Goal: Task Accomplishment & Management: Use online tool/utility

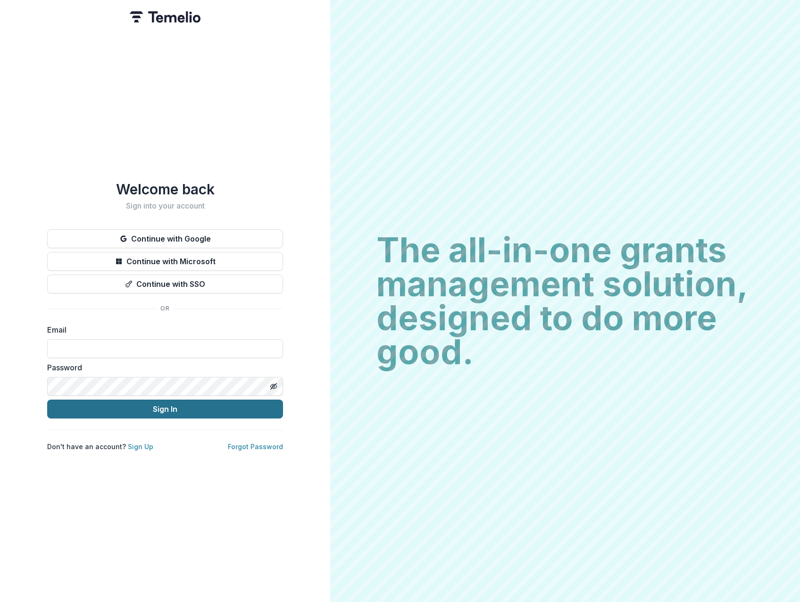
type input "**********"
click at [201, 407] on button "Sign In" at bounding box center [165, 409] width 236 height 19
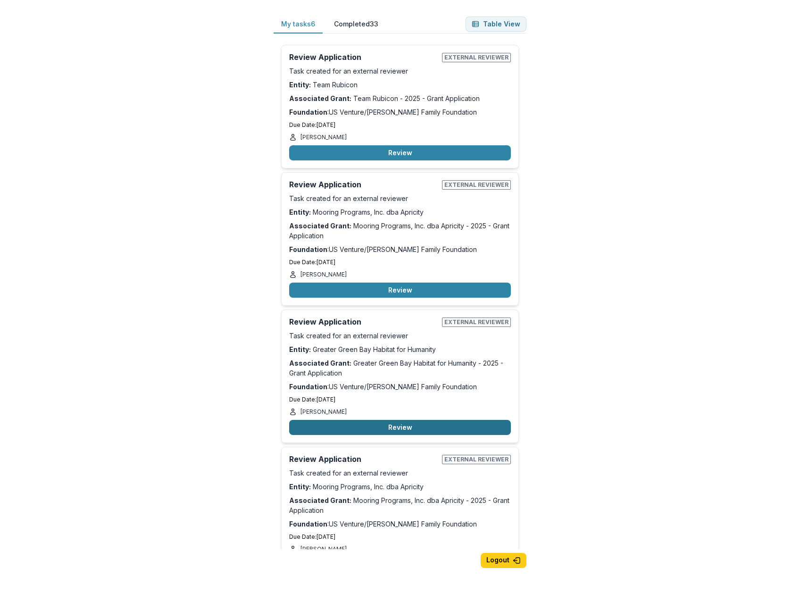
click at [395, 424] on button "Review" at bounding box center [400, 427] width 222 height 15
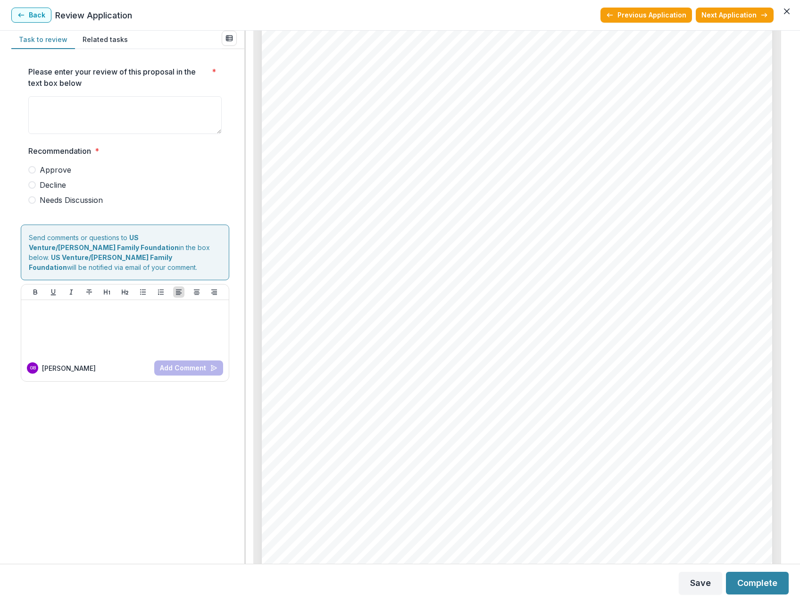
scroll to position [4576, 0]
click at [327, 323] on span "See attached files" at bounding box center [334, 325] width 82 height 10
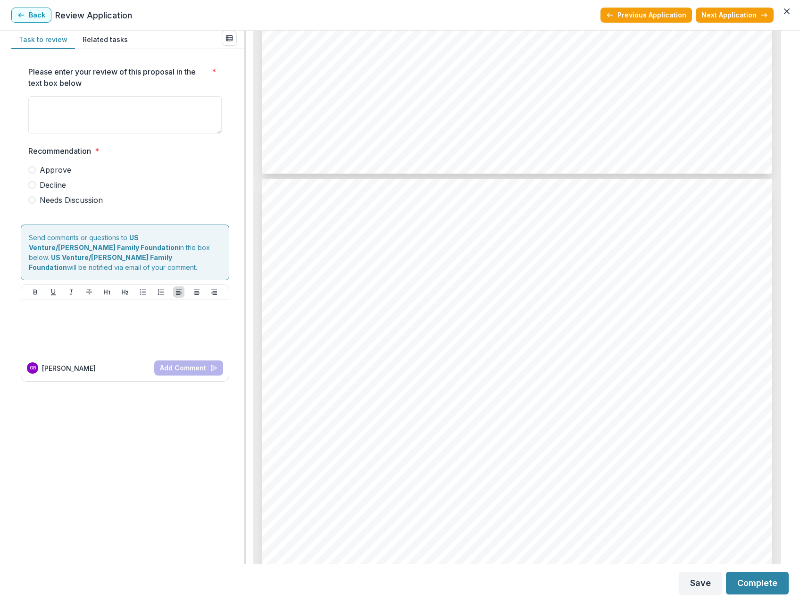
click at [83, 40] on button "Related tasks" at bounding box center [105, 40] width 60 height 18
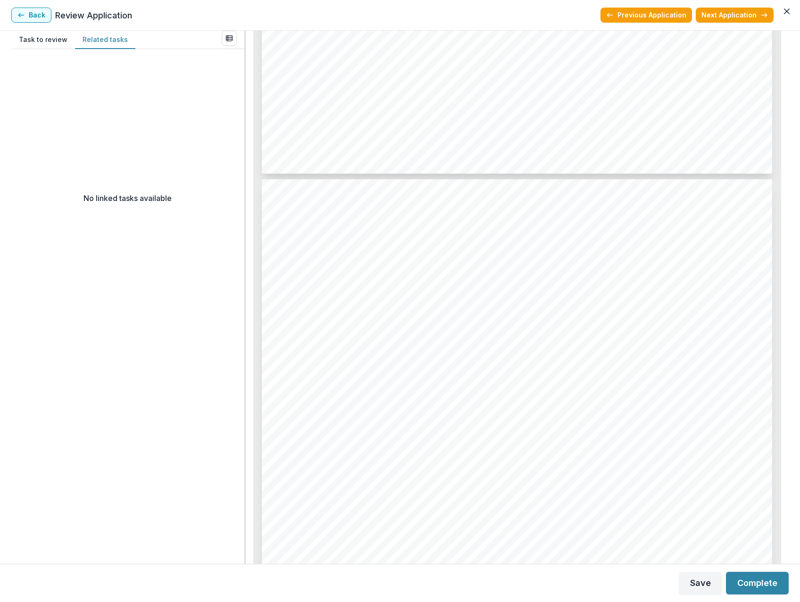
click at [41, 37] on button "Task to review" at bounding box center [43, 40] width 64 height 18
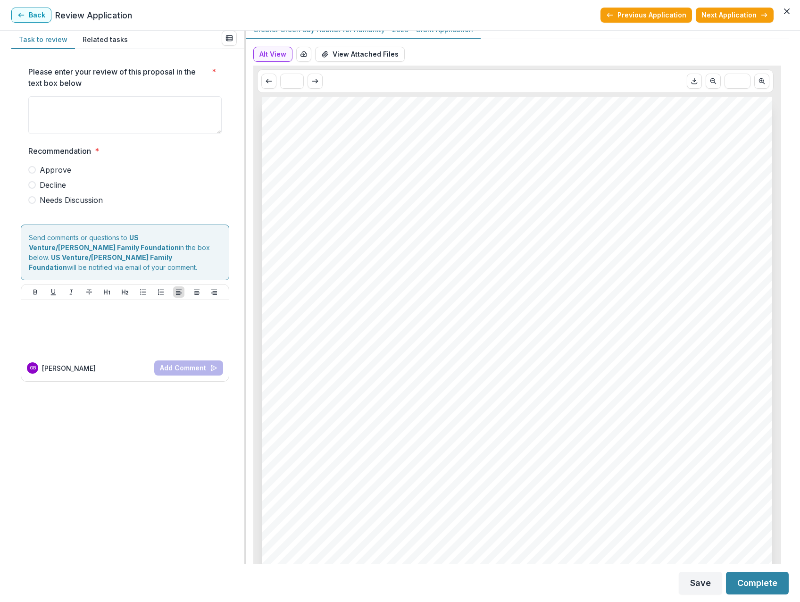
scroll to position [0, 0]
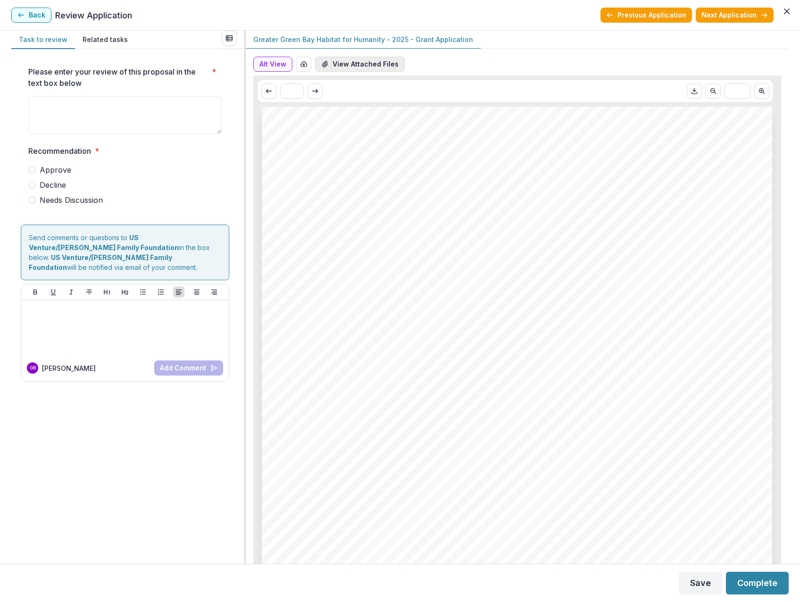
click at [358, 65] on button "View Attached Files" at bounding box center [360, 64] width 90 height 15
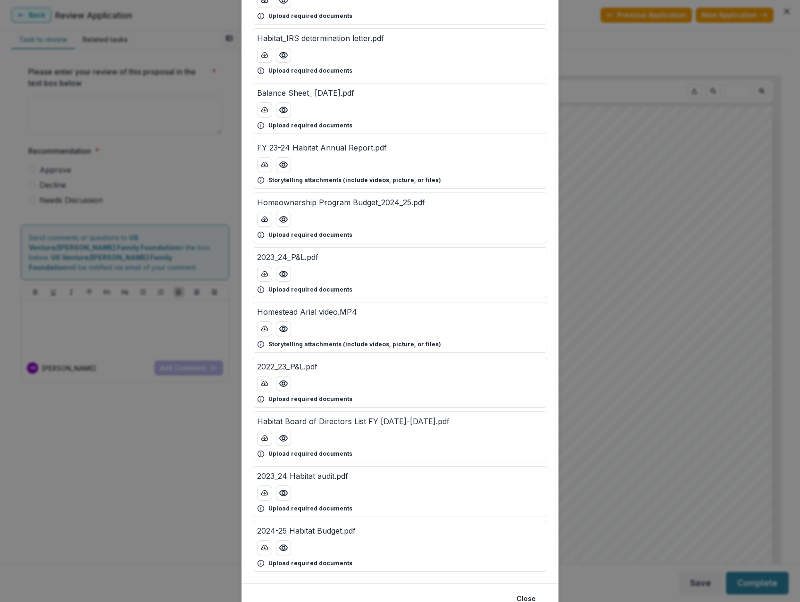
scroll to position [126, 0]
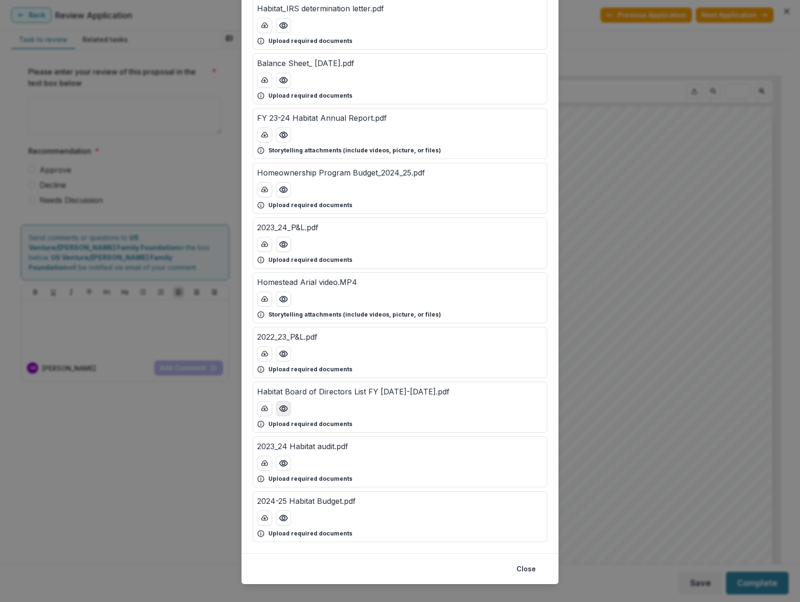
click at [282, 407] on circle "Preview Habitat Board of Directors List FY 2024-2025.pdf" at bounding box center [283, 408] width 3 height 3
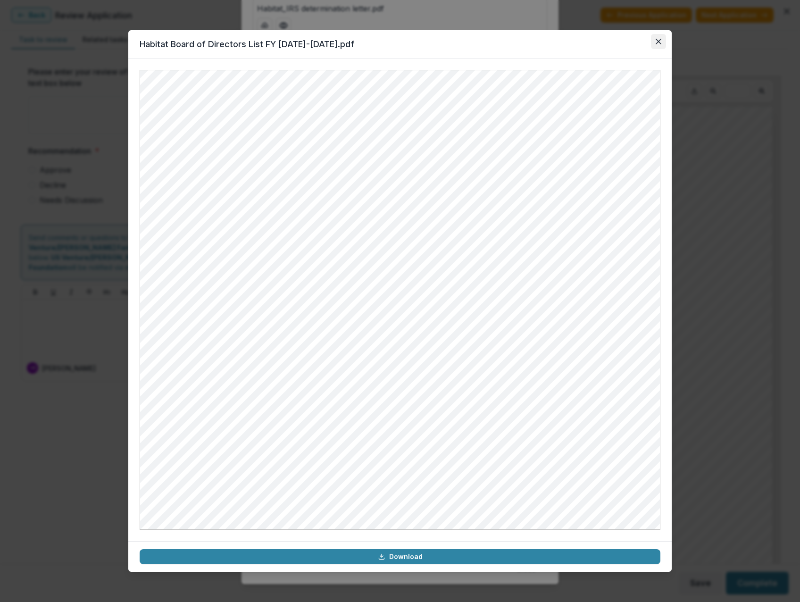
click at [659, 45] on button "Close" at bounding box center [658, 41] width 15 height 15
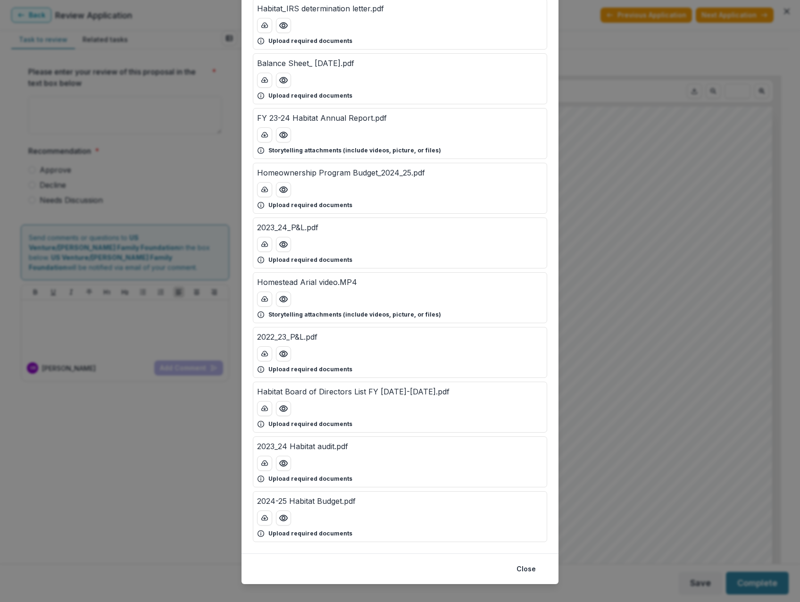
scroll to position [0, 0]
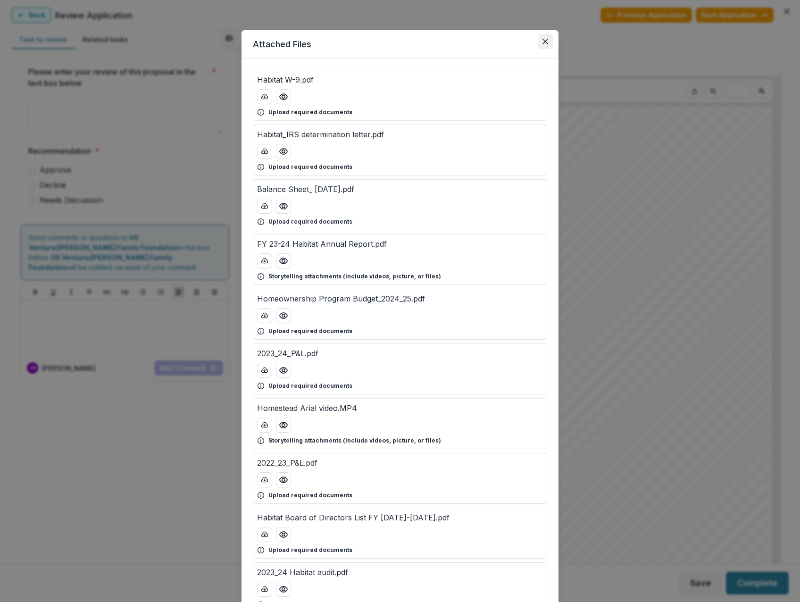
click at [547, 41] on button "Close" at bounding box center [545, 41] width 15 height 15
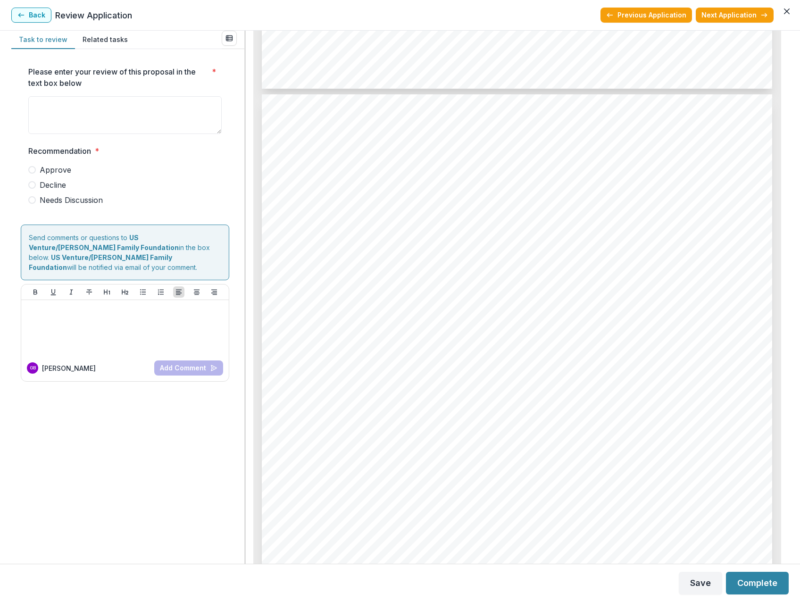
scroll to position [2203, 0]
click at [30, 11] on button "Back" at bounding box center [31, 15] width 40 height 15
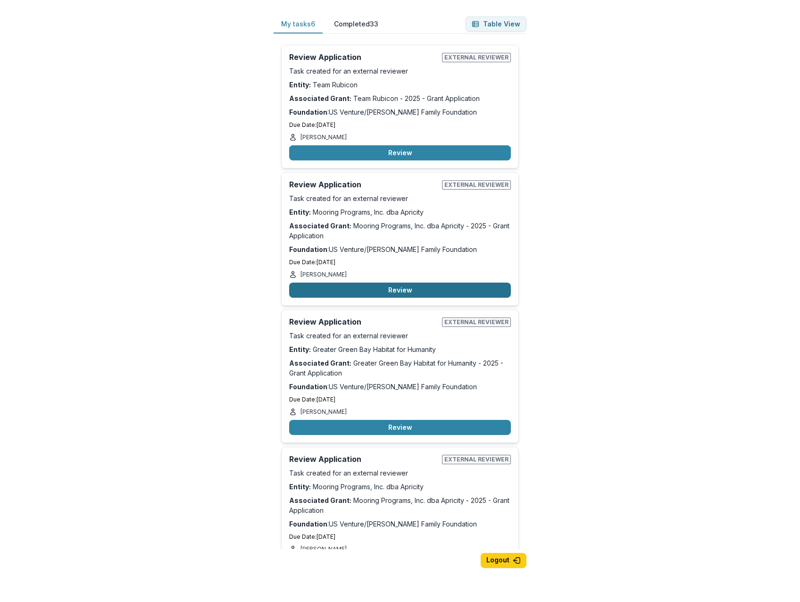
click at [390, 289] on button "Review" at bounding box center [400, 290] width 222 height 15
